Goal: Transaction & Acquisition: Purchase product/service

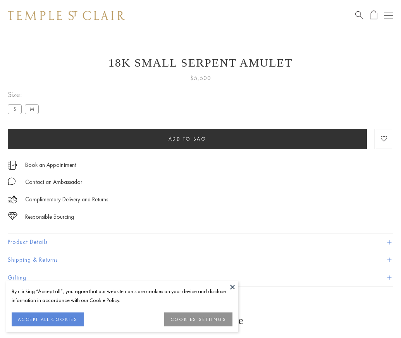
scroll to position [1, 0]
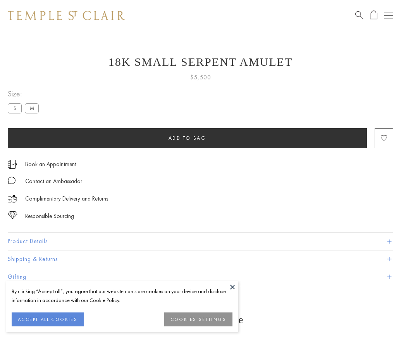
click at [187, 138] on span "Add to bag" at bounding box center [188, 138] width 38 height 7
